Goal: Task Accomplishment & Management: Complete application form

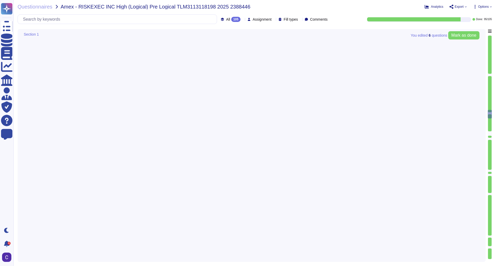
type textarea "Yes, Service IDs comply with the lifecycle management requirements. - Service I…"
type textarea "Yes, Computer IDs are compliant with the requirements. Process controls include…"
type textarea "Yes, controls are in place to effectively manage passwords for employee-facing …"
type textarea "Yes, there are controls in place to ensure that authentication credentials are …"
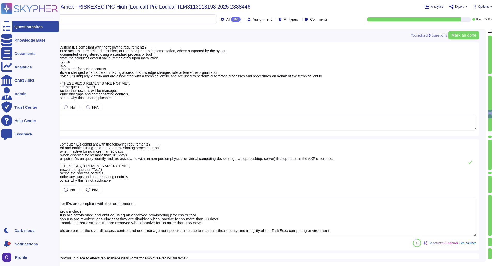
click at [12, 26] on div "Questionnaires" at bounding box center [30, 26] width 58 height 11
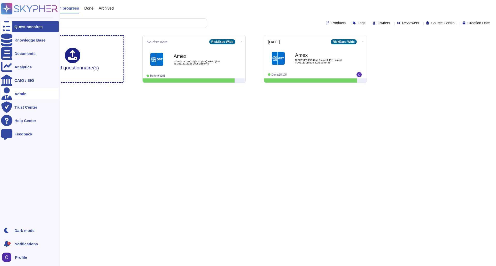
click at [12, 96] on div at bounding box center [6, 93] width 11 height 11
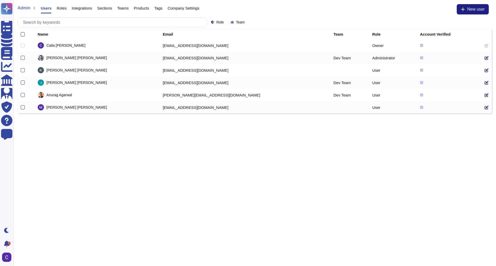
click at [84, 11] on div "Integrations" at bounding box center [79, 9] width 25 height 10
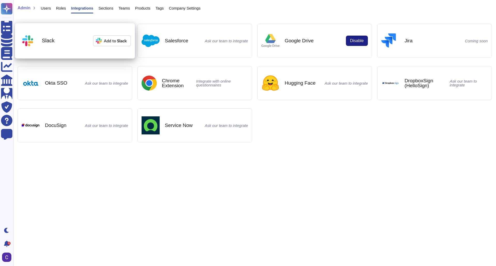
click at [103, 42] on img at bounding box center [112, 40] width 38 height 11
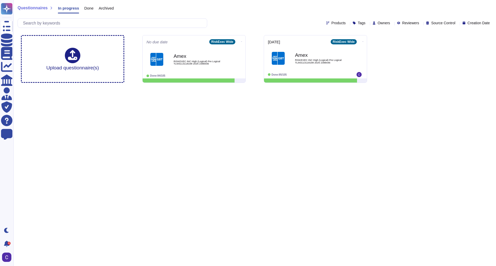
click at [76, 87] on html "Questionnaires Knowledge Base Documents Analytics CAIQ / SIG Admin Trust Center…" at bounding box center [248, 43] width 496 height 87
click at [57, 87] on html "Questionnaires Knowledge Base Documents Analytics CAIQ / SIG Admin Trust Center…" at bounding box center [248, 43] width 496 height 87
click at [323, 64] on span "RISKEXEC INC High (Logical) Pre Logical TLM3113118198 2025 2388446" at bounding box center [321, 61] width 52 height 5
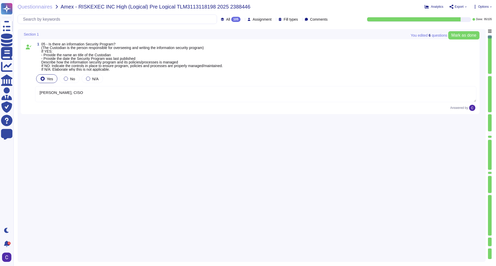
type textarea "[PERSON_NAME], CISO"
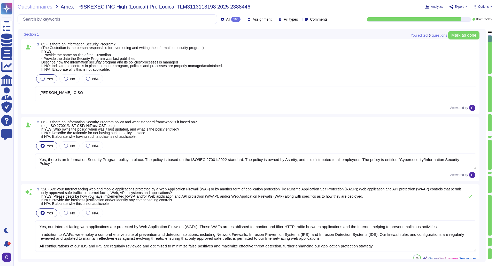
type textarea "Yes, there is an Information Security Program policy in place. The policy is ba…"
type textarea "Yes, our Internet-facing web applications are protected by Web Application Fire…"
type textarea "Yes, there is a Data Governance and Classification Policy in place at RiskExec.…"
type textarea "Yes, our organization has a Security Incident Management policy, which is outli…"
click at [253, 20] on span "Assignment" at bounding box center [262, 20] width 19 height 4
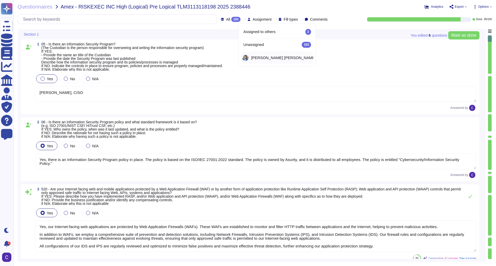
click at [252, 57] on span "[PERSON_NAME]" at bounding box center [283, 58] width 65 height 4
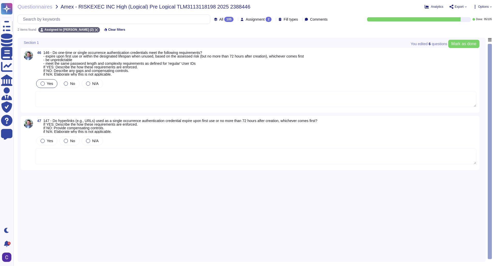
click at [256, 18] on span "Assignment 2" at bounding box center [259, 19] width 26 height 5
click at [221, 82] on div "Yes No N/A" at bounding box center [255, 83] width 441 height 11
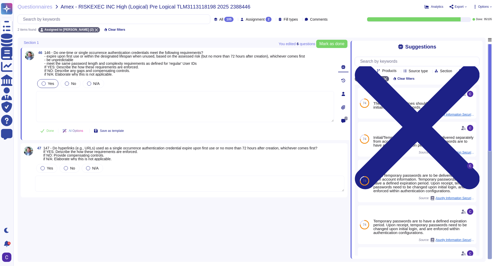
click at [224, 73] on span "146 - Do one-time or single occurrence authentication credentials meet the foll…" at bounding box center [174, 63] width 261 height 25
click at [247, 18] on span "Assignment" at bounding box center [255, 20] width 19 height 4
click at [249, 44] on span "Unassigned" at bounding box center [247, 45] width 20 height 5
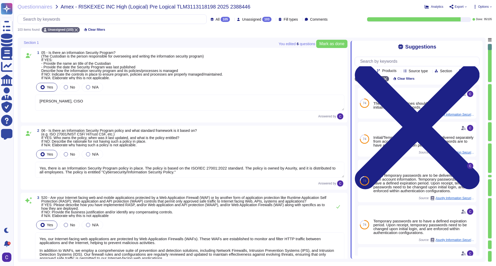
type textarea "Yes, our Internet-facing web applications are protected by Web Application Fire…"
type textarea "Yes, there is a Data Governance and Classification Policy in place at RiskExec.…"
type textarea "Yes, our organization has a Security Incident Management policy, which is outli…"
type textarea "[PERSON_NAME], CISO"
type textarea "Yes, there is an Information Security Program policy in place. The policy is ba…"
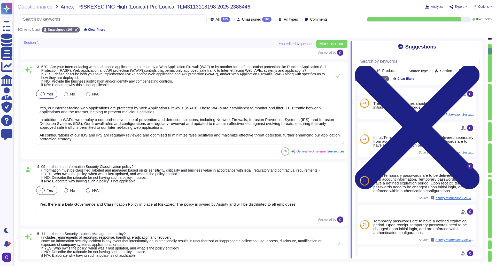
type textarea "Yes, there is an Access Control Policy in place. - The policy is entitled "Acce…"
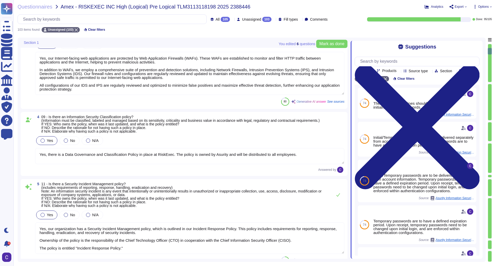
type textarea "Yes, there is an Acceptable Use Policy in place that governs the actions of use…"
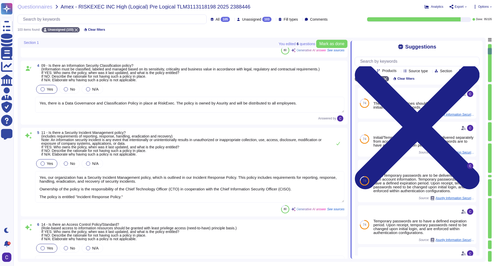
scroll to position [388, 0]
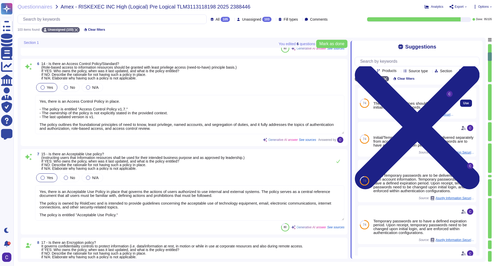
type textarea "Yes, there is an Encryption policy in place. - Ownership: CISO - Policy Title: …"
type textarea "Yes, there is an Information Security Operations policy. - Ownership: The polic…"
click at [490, 140] on div at bounding box center [490, 131] width 4 height 19
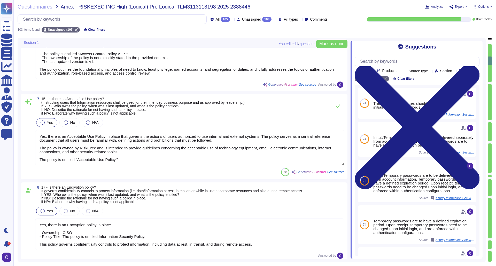
type textarea "Yes, we have a Data Loss Prevention (DLP) process in place, supported by variou…"
type textarea "Yes, our organization has a comprehensive Threat Intelligence process. The poli…"
type textarea "Yes, we have established a comprehensive security awareness training program fo…"
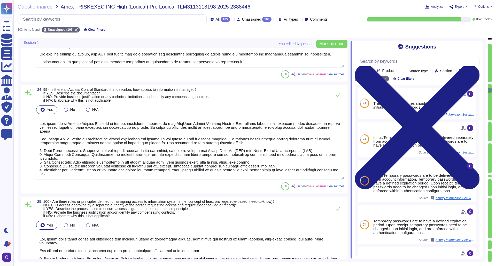
type textarea "Yes, our organization has a documented Incident Response Policy that outlines o…"
type textarea "Yes, there is an Access Control Standard in place, specifically outlined in the…"
type textarea "Yes, there are defined rules and principles for assigning access to information…"
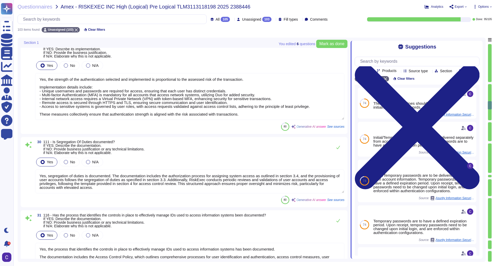
type textarea "Yes, the strength of the authentication selected and implemented is proportiona…"
type textarea "Yes, segregation of duties is documented. The documentation includes the author…"
type textarea "Yes, the process that identifies the controls in place to effectively manage ID…"
type textarea "Yes, each user ID is associated with a single accountable individual, ensuring …"
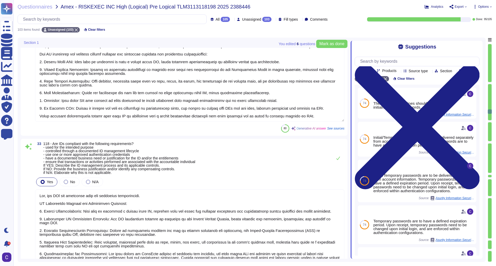
type textarea "Yes, our IDs are compliant with the specified requirements. ID Management Proce…"
type textarea "Yes, User IDs are compliant with the specified requirements. ID Management Proc…"
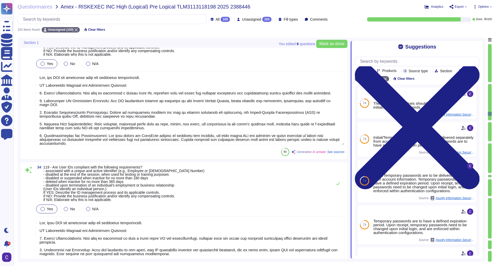
type textarea "Yes, access is reviewed periodically for accuracy and appropriateness based on …"
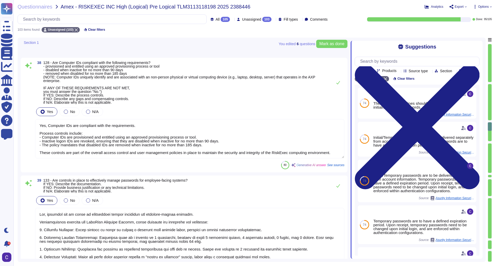
type textarea "Yes, Computer IDs are compliant with the requirements. Process controls include…"
type textarea "Yes, controls are in place to effectively manage passwords for employee-facing …"
type textarea "Yes, there are controls in place to ensure that authentication credentials are …"
type textarea "Strong passwords should follow the password construction guidelines outlined be…"
type textarea "- Passwords must be unique from the previous 24 passwords of the user, and any …"
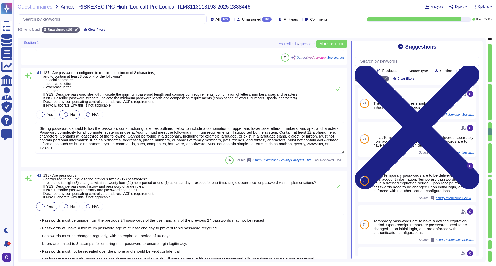
type textarea "For Common Users, passwords are [SECURITY_DATA] to expire every 90 days, which …"
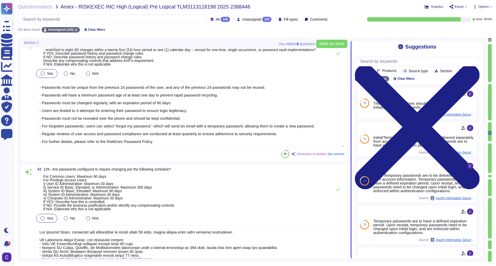
type textarea "Yes, after 5 unsuccessful sign-in attempts, the user will be locked out for a m…"
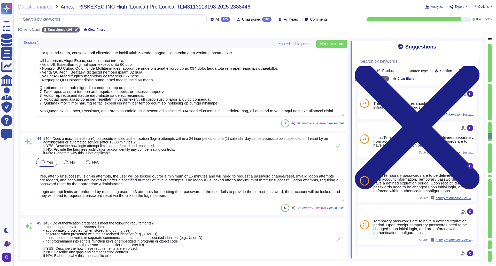
type textarea "Yes, authentication credentials meet the specified requirements. 1. Stored sepa…"
type textarea "Wireless access to information systems is restricted. The controls in place inc…"
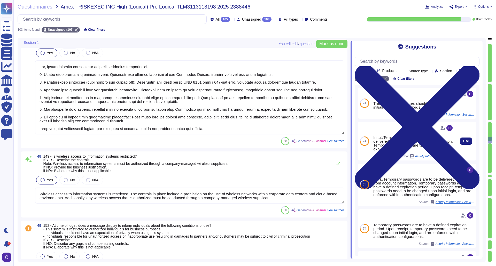
type textarea "Yes, controls are in place to lock the user interface of a device after a maxim…"
type textarea "Yes, information is created, stored, and managed using only approved systems, e…"
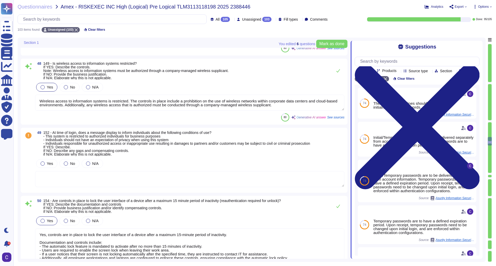
scroll to position [4884, 0]
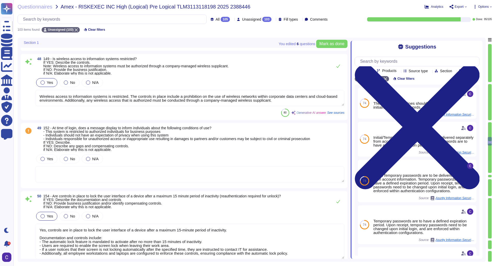
click at [491, 172] on div at bounding box center [490, 159] width 4 height 30
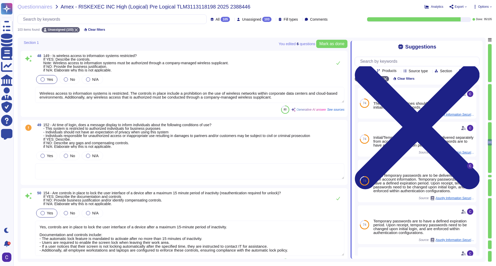
type textarea "Yes, an anti-virus/malware solution is implemented on endpoint platforms. Docum…"
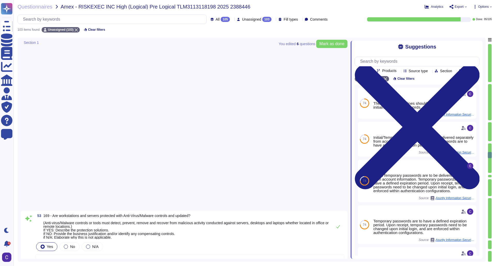
type textarea "Yes, all workstations and servers are protected with Anti-Virus/Malware control…"
type textarea "Yes, the installed security tools meet the specified criteria. 1. Configured to…"
type textarea "Yes, remote access management has been implemented. The documentation includes …"
type textarea "Yes, monitoring and managing network traffic has been documented. The documenta…"
type textarea "Yes, network traffic is monitored, controlled, managed, and periodically evalua…"
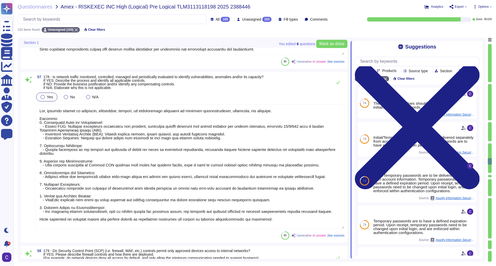
type textarea "Yes, our security control measures, including firewalls, permit only approved d…"
type textarea "Yes, vulnerability scanning is performed on applications, servers, and the netw…"
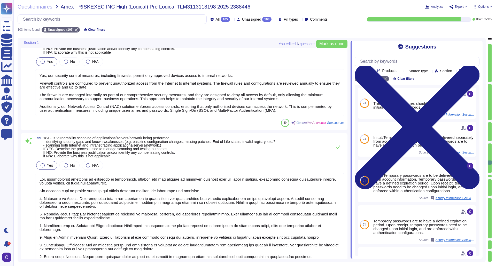
type textarea "Yes, periodic penetration testing is performed on applications, servers, and ne…"
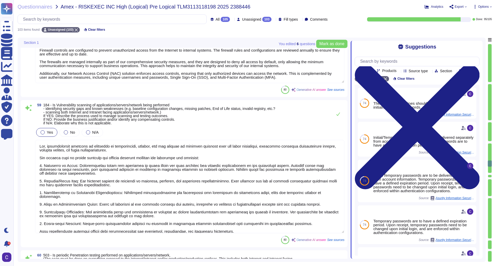
type textarea "Yes, identified network vulnerabilities are remediated within timelines appropr…"
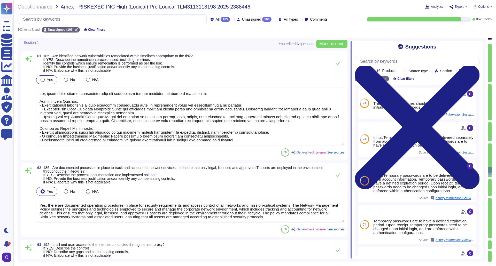
type textarea "Yes, there are documented operating procedures in place for security requiremen…"
type textarea "No, not all end user access to the Internet is conducted through a user proxy. …"
type textarea "Yes, our organization follows security industry best practices for wireless net…"
type textarea "Yes, direct network access to Production and Non-Production servers is restrict…"
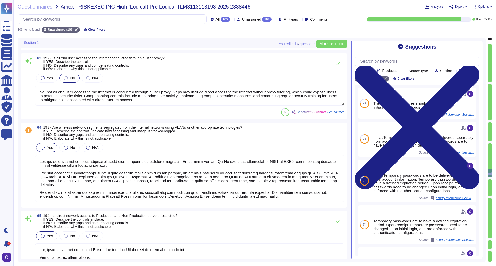
scroll to position [6512, 0]
